Goal: Book appointment/travel/reservation

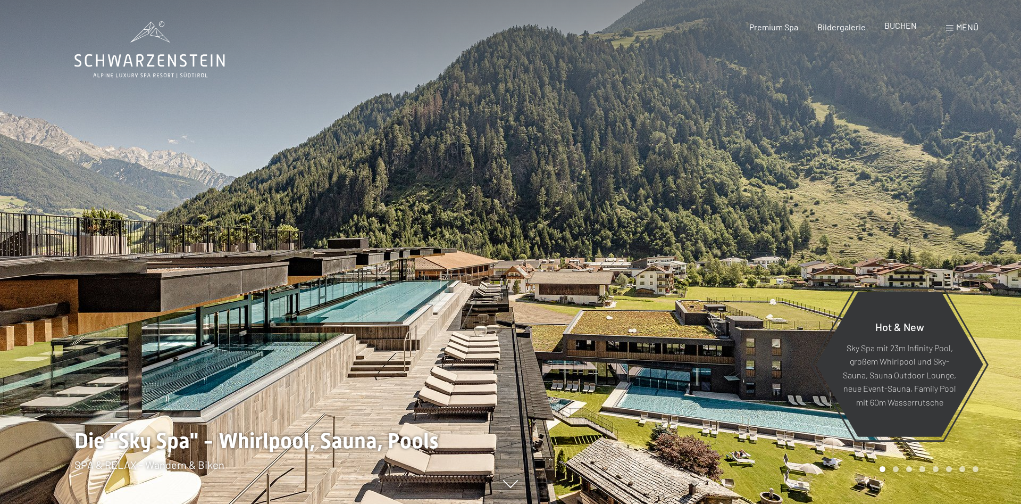
click at [895, 32] on div "Premium Spa Bildergalerie BUCHEN" at bounding box center [823, 27] width 223 height 12
click at [895, 29] on span "BUCHEN" at bounding box center [900, 25] width 32 height 10
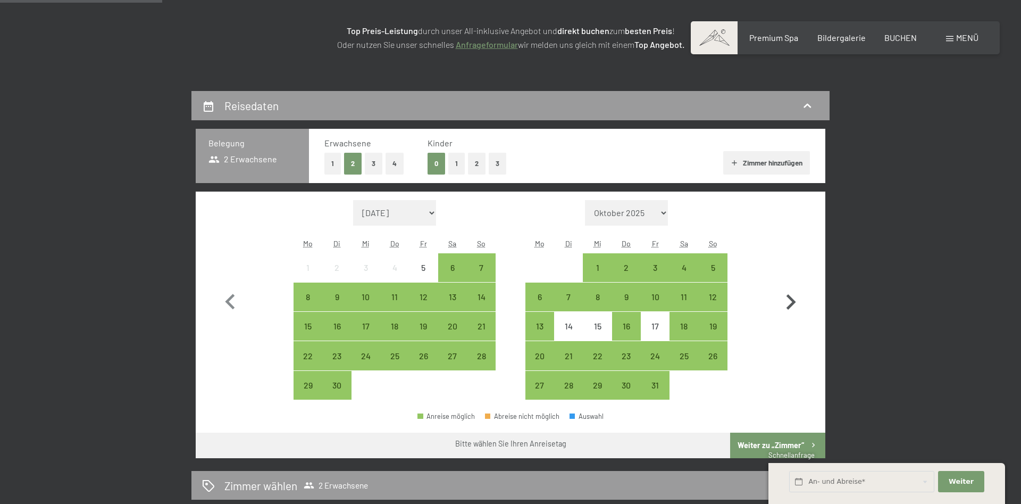
scroll to position [163, 0]
click at [791, 296] on icon "button" at bounding box center [790, 302] width 31 height 31
select select "[DATE]"
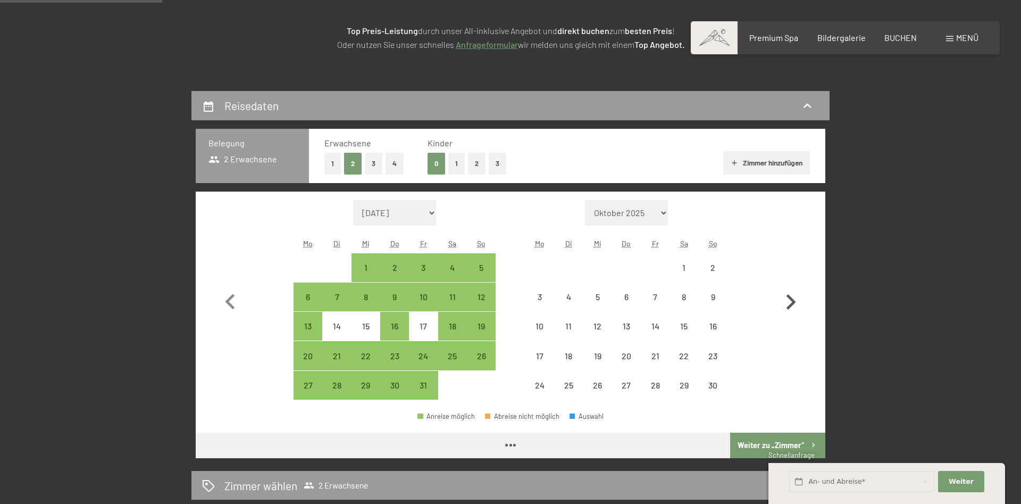
click at [791, 296] on icon "button" at bounding box center [790, 302] width 31 height 31
select select "[DATE]"
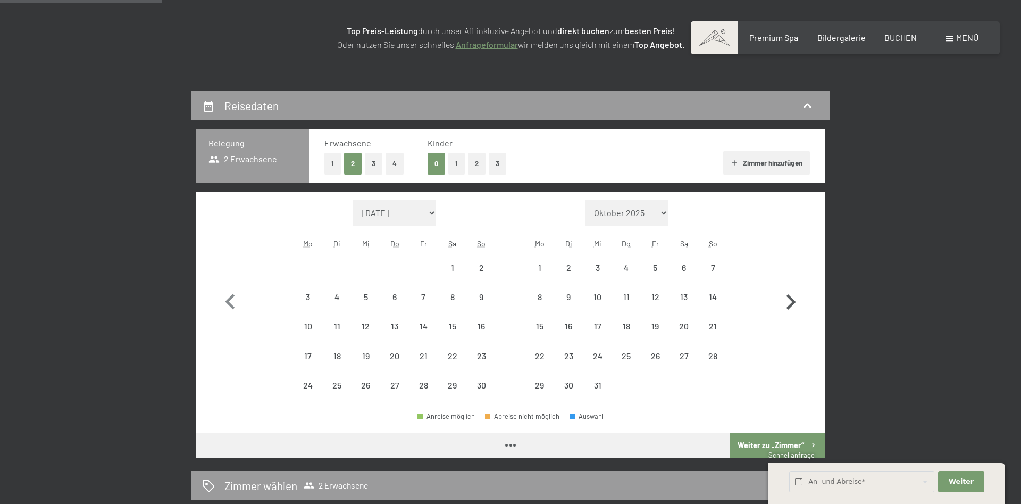
click at [791, 296] on icon "button" at bounding box center [790, 302] width 31 height 31
select select "[DATE]"
click at [791, 296] on icon "button" at bounding box center [790, 302] width 31 height 31
select select "[DATE]"
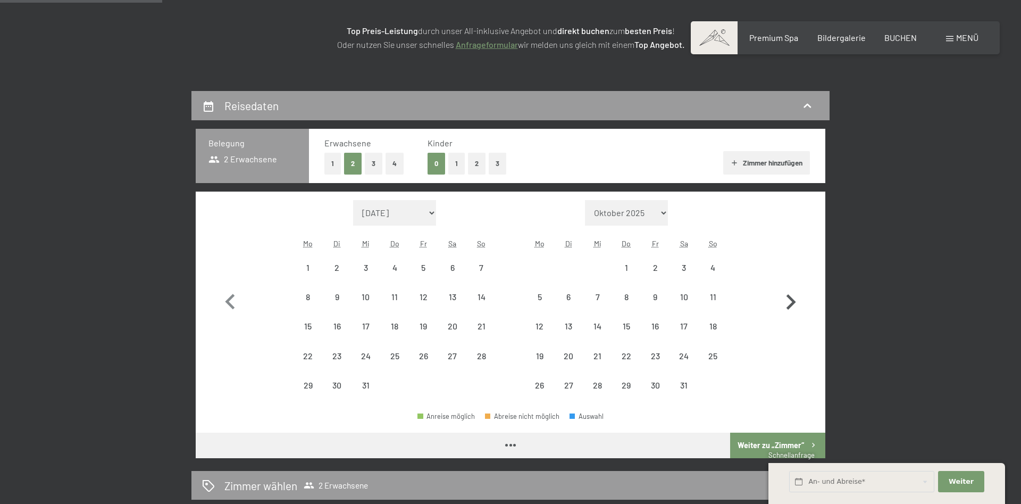
select select "[DATE]"
click at [791, 296] on icon "button" at bounding box center [790, 302] width 31 height 31
select select "[DATE]"
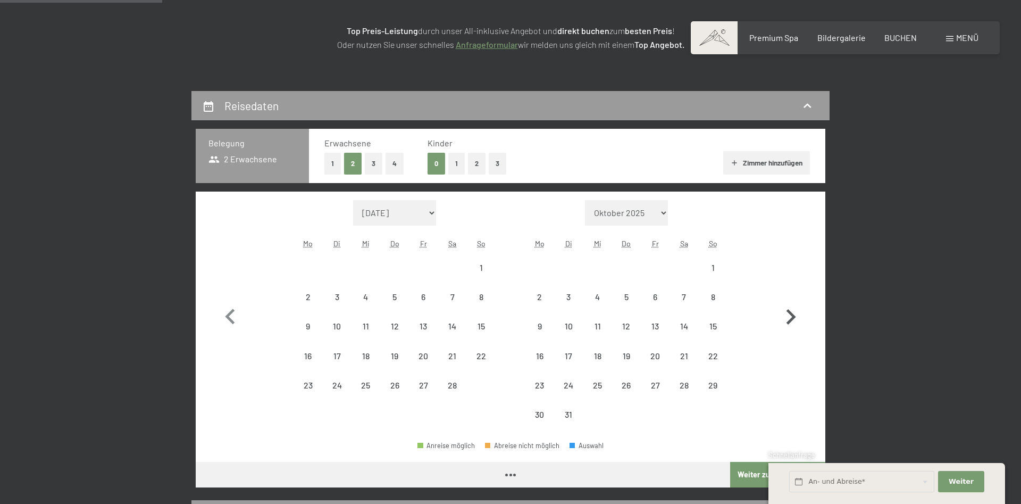
select select "[DATE]"
click at [791, 296] on button "button" at bounding box center [790, 314] width 31 height 229
select select "[DATE]"
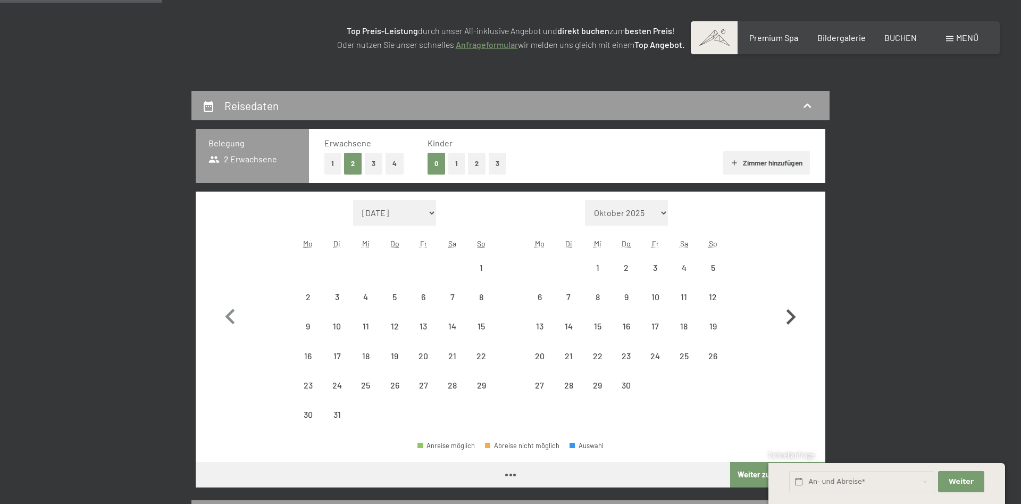
select select "[DATE]"
click at [791, 296] on button "button" at bounding box center [790, 314] width 31 height 229
select select "[DATE]"
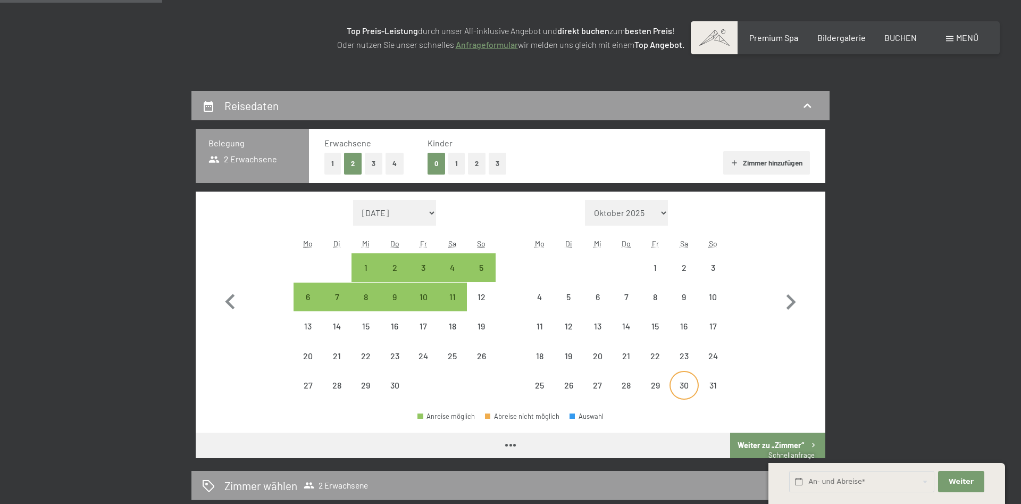
select select "[DATE]"
click at [649, 387] on div "29" at bounding box center [655, 394] width 27 height 27
select select "[DATE]"
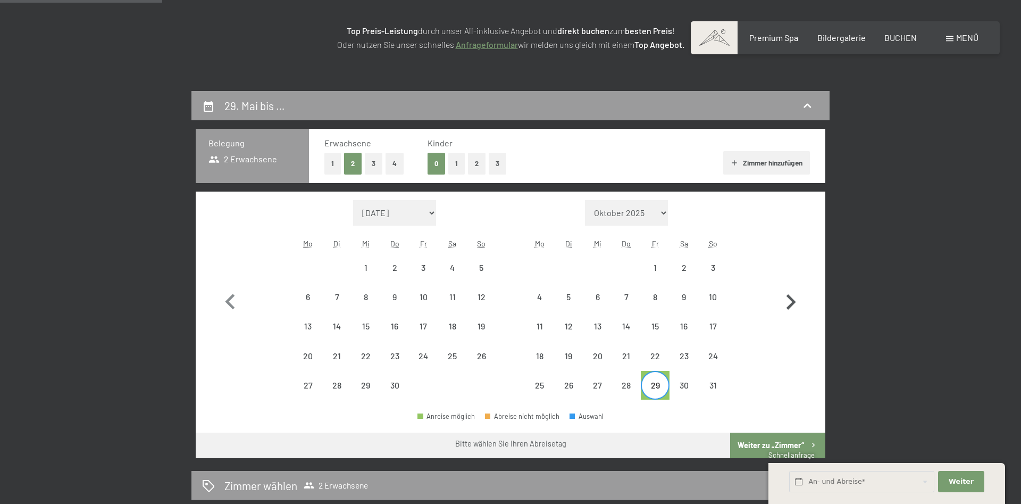
click at [790, 303] on icon "button" at bounding box center [790, 302] width 31 height 31
select select "[DATE]"
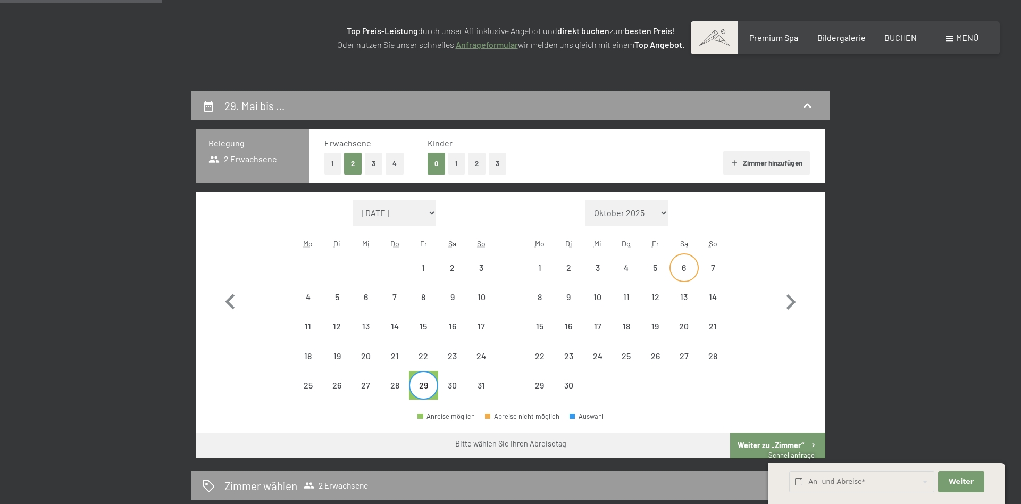
click at [677, 272] on div "6" at bounding box center [683, 276] width 27 height 27
select select "[DATE]"
